Goal: Task Accomplishment & Management: Use online tool/utility

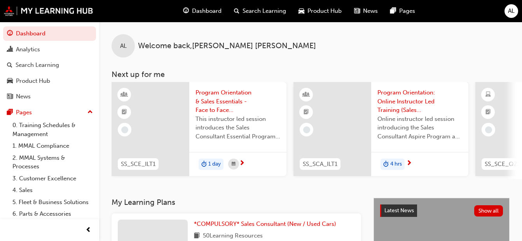
click at [515, 135] on div at bounding box center [514, 129] width 78 height 94
click at [46, 63] on div "Search Learning" at bounding box center [38, 65] width 44 height 9
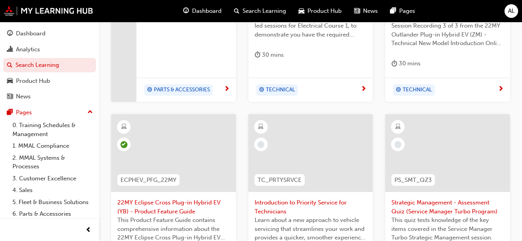
scroll to position [263, 0]
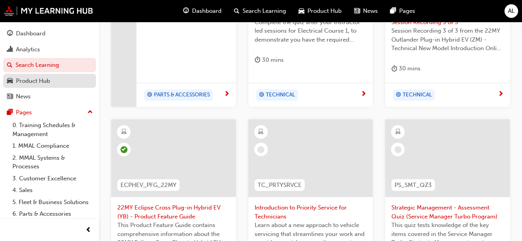
click at [31, 82] on div "Product Hub" at bounding box center [33, 81] width 34 height 9
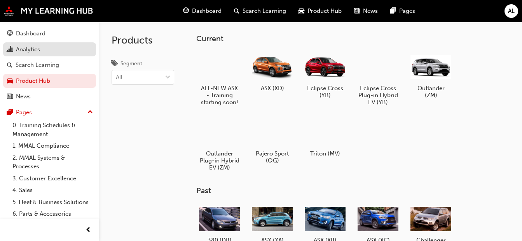
click at [31, 47] on div "Analytics" at bounding box center [28, 49] width 24 height 9
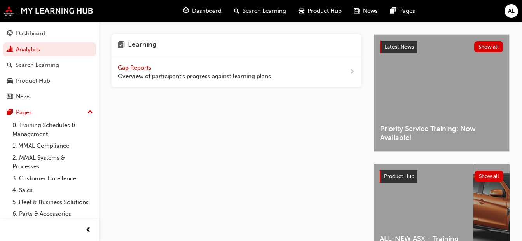
click at [350, 72] on span "next-icon" at bounding box center [352, 72] width 6 height 10
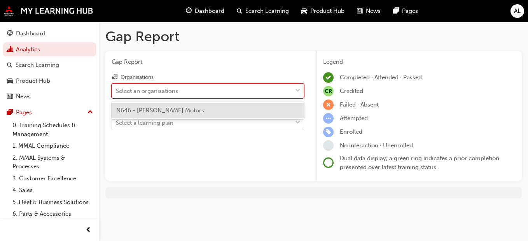
click at [298, 90] on span "down-icon" at bounding box center [297, 91] width 5 height 10
click at [117, 90] on input "Organisations option N646 - [PERSON_NAME] Motors focused, 1 of 1. 1 result avai…" at bounding box center [116, 90] width 1 height 7
click at [270, 108] on div "N646 - [PERSON_NAME] Motors" at bounding box center [208, 110] width 192 height 15
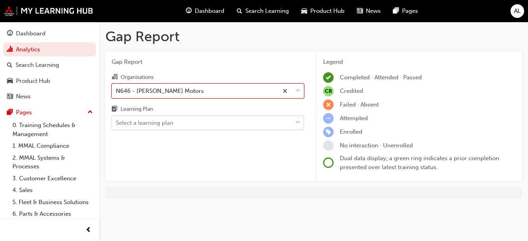
click at [298, 122] on span "down-icon" at bounding box center [297, 123] width 5 height 10
click at [117, 122] on input "Learning Plan Select a learning plan" at bounding box center [116, 122] width 1 height 7
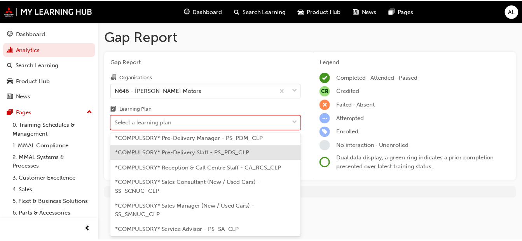
scroll to position [233, 0]
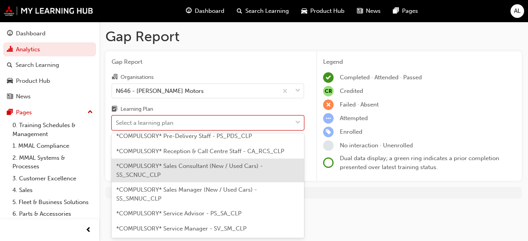
click at [197, 167] on span "*COMPULSORY* Sales Consultant (New / Used Cars) - SS_SCNUC_CLP" at bounding box center [189, 170] width 147 height 16
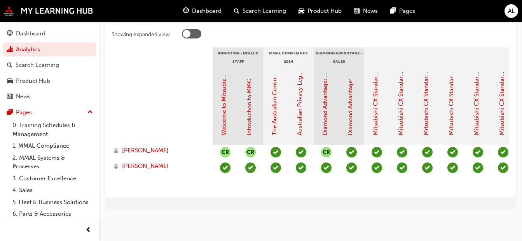
drag, startPoint x: 189, startPoint y: 26, endPoint x: 208, endPoint y: 28, distance: 18.5
click at [208, 29] on div at bounding box center [346, 35] width 328 height 12
click at [188, 30] on div at bounding box center [187, 34] width 8 height 8
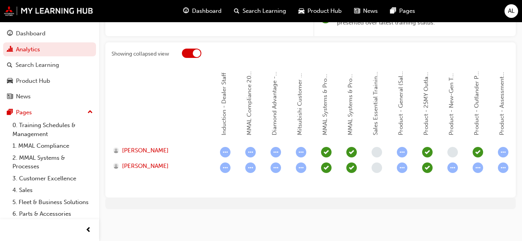
drag, startPoint x: 193, startPoint y: 46, endPoint x: 176, endPoint y: 49, distance: 16.6
click at [175, 49] on label "Showing collapsed view" at bounding box center [311, 55] width 398 height 12
click at [185, 49] on div at bounding box center [191, 53] width 19 height 9
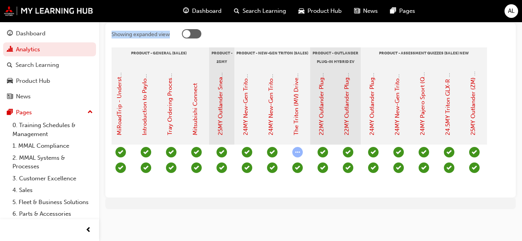
scroll to position [0, 991]
